Goal: Transaction & Acquisition: Obtain resource

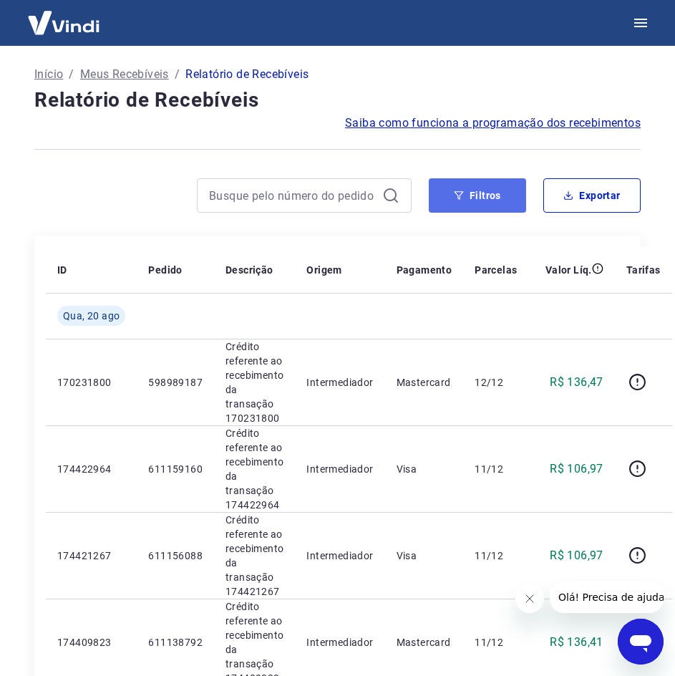
click at [500, 190] on button "Filtros" at bounding box center [477, 195] width 97 height 34
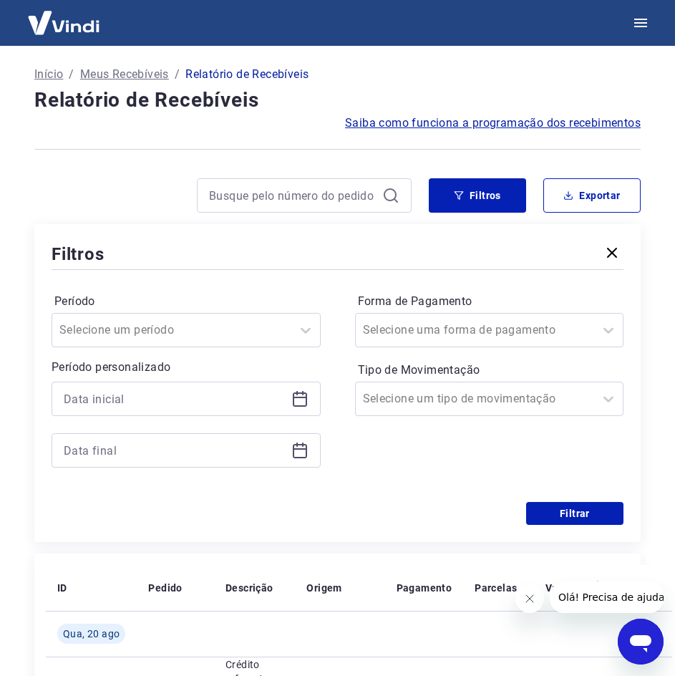
click at [294, 402] on icon at bounding box center [299, 398] width 17 height 17
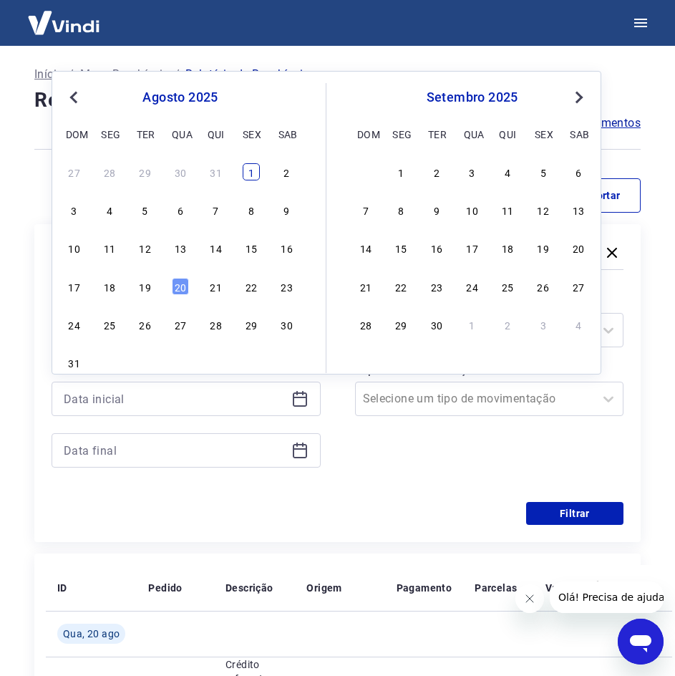
click at [248, 174] on div "1" at bounding box center [251, 171] width 17 height 17
type input "[DATE]"
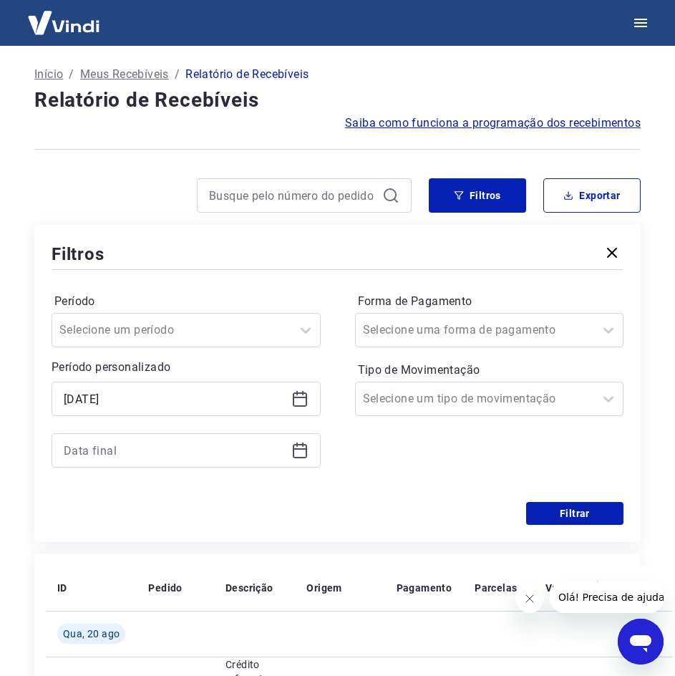
click at [304, 453] on icon at bounding box center [299, 450] width 17 height 17
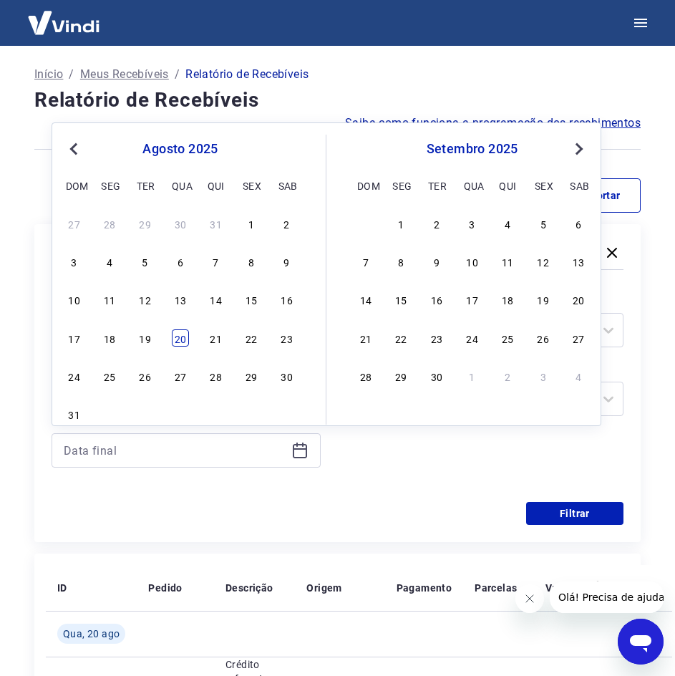
click at [182, 337] on div "20" at bounding box center [180, 337] width 17 height 17
type input "[DATE]"
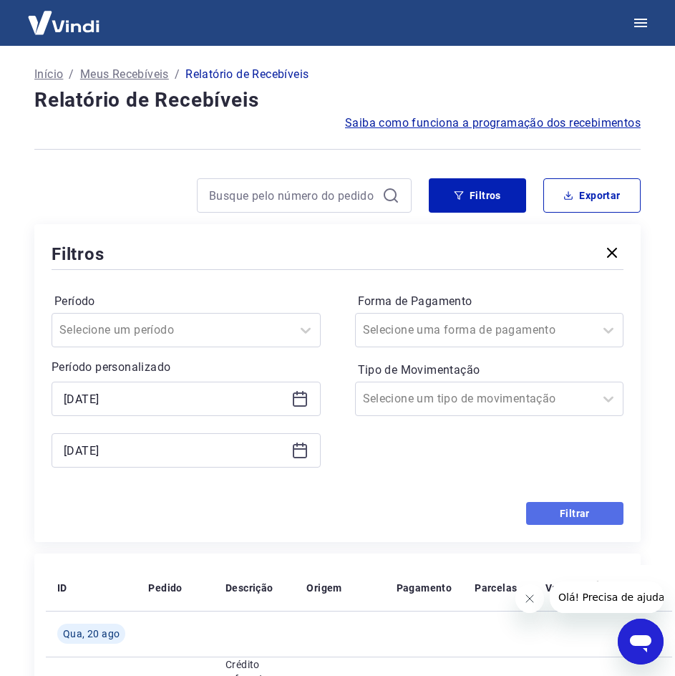
click at [577, 508] on button "Filtrar" at bounding box center [574, 513] width 97 height 23
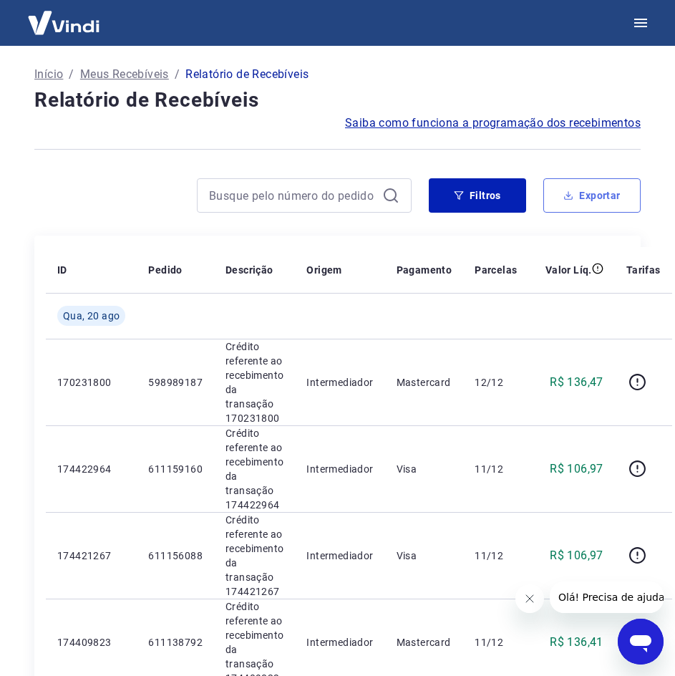
click at [595, 185] on button "Exportar" at bounding box center [591, 195] width 97 height 34
type input "[DATE]"
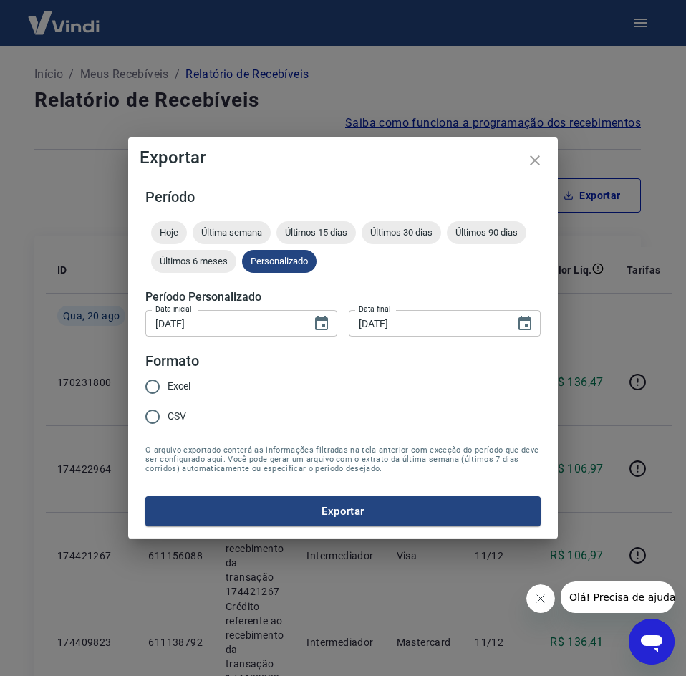
click at [173, 385] on span "Excel" at bounding box center [179, 386] width 23 height 15
click at [168, 385] on input "Excel" at bounding box center [152, 387] width 30 height 30
radio input "true"
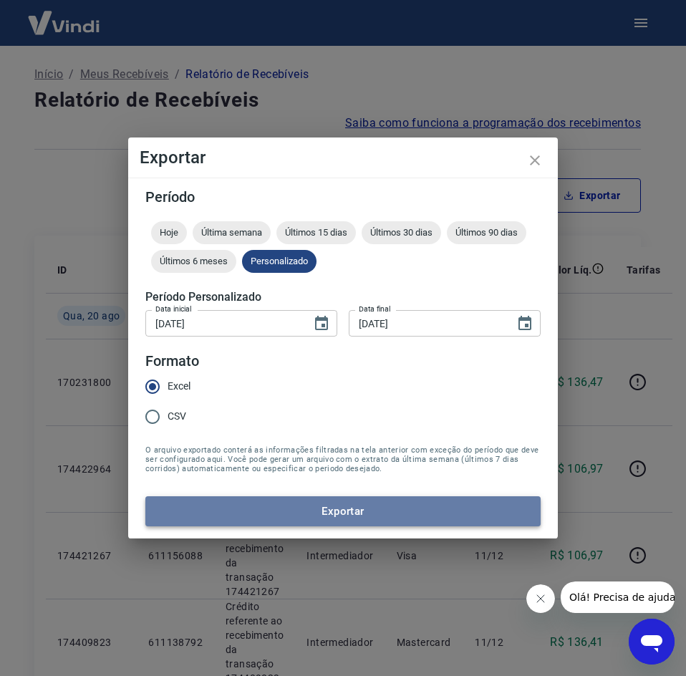
click at [390, 500] on button "Exportar" at bounding box center [342, 511] width 395 height 30
